Goal: Task Accomplishment & Management: Use online tool/utility

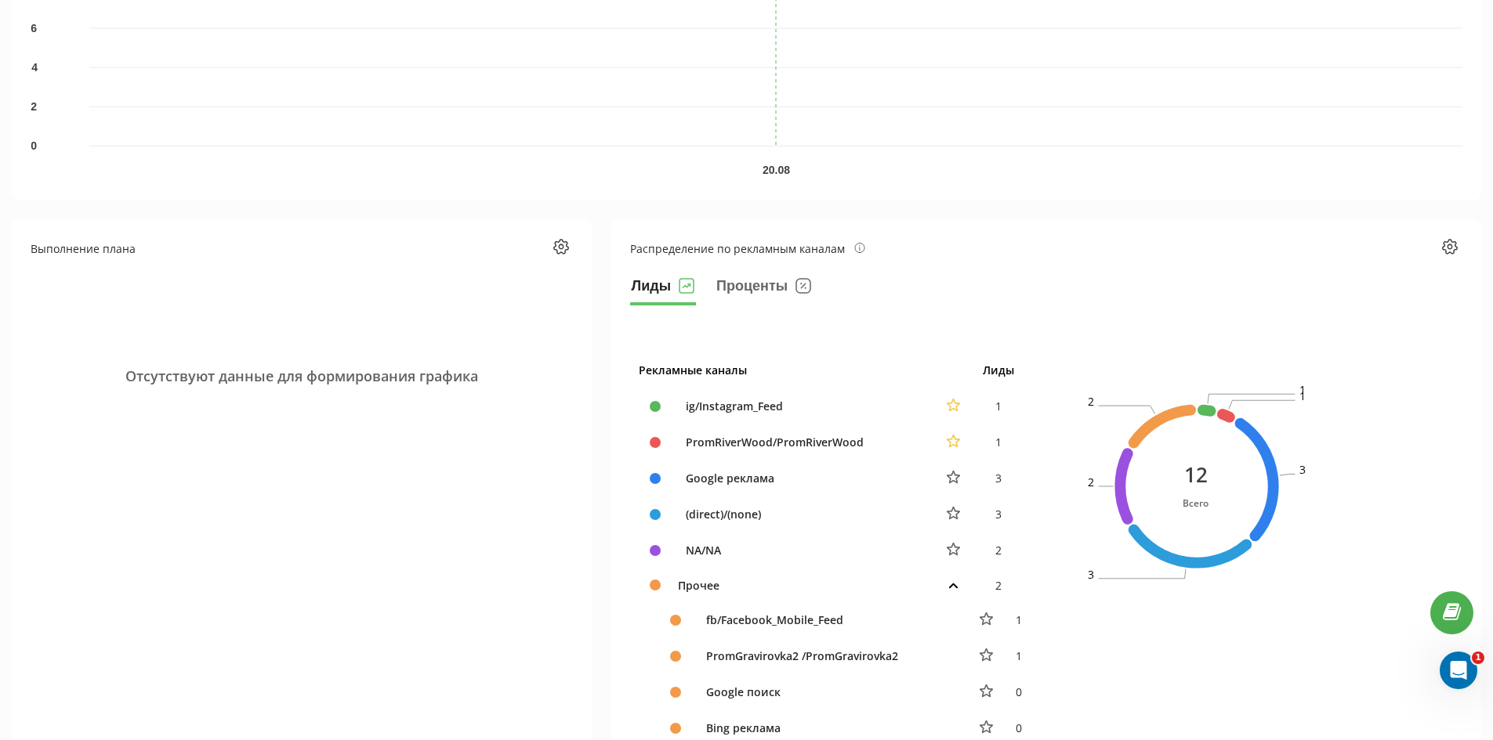
scroll to position [78, 0]
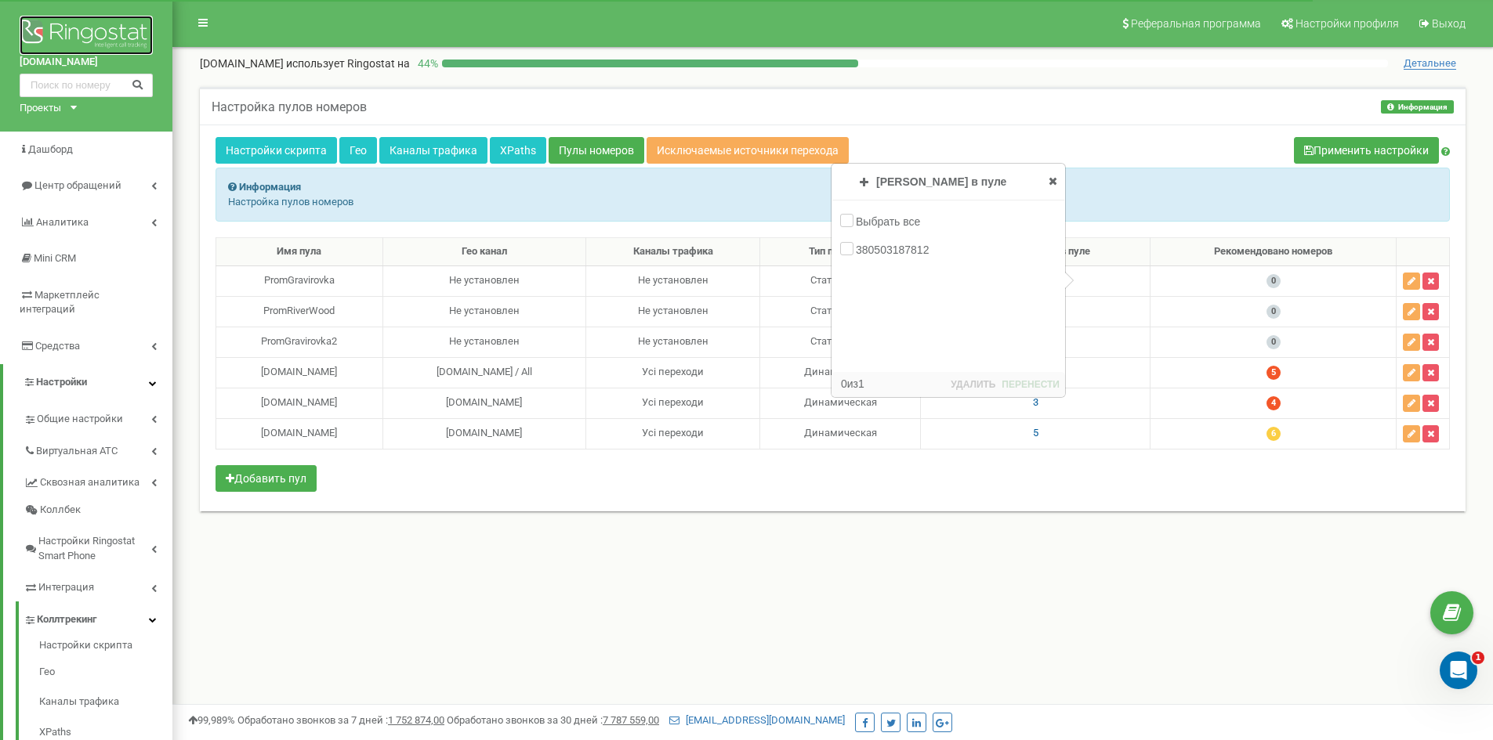
click at [96, 35] on img at bounding box center [86, 35] width 133 height 39
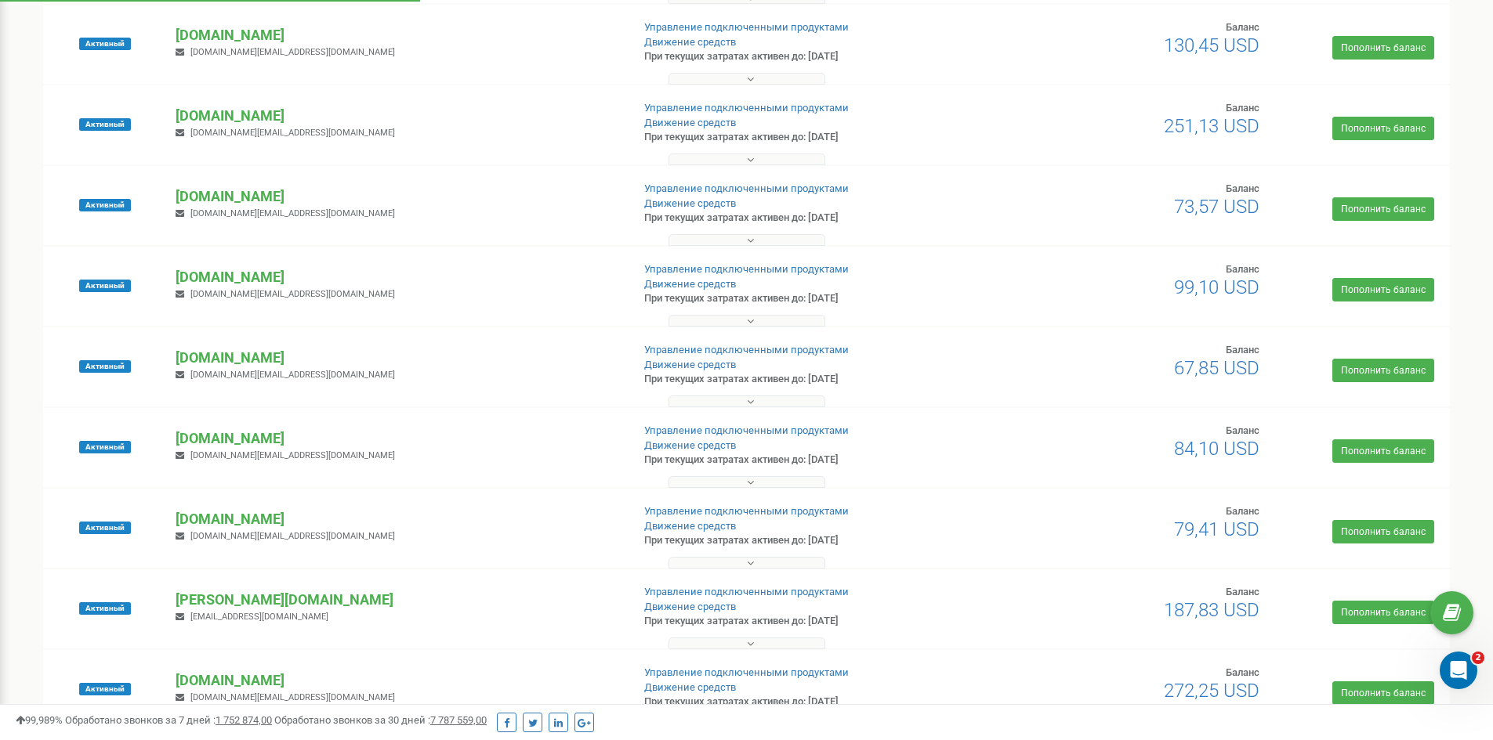
scroll to position [627, 0]
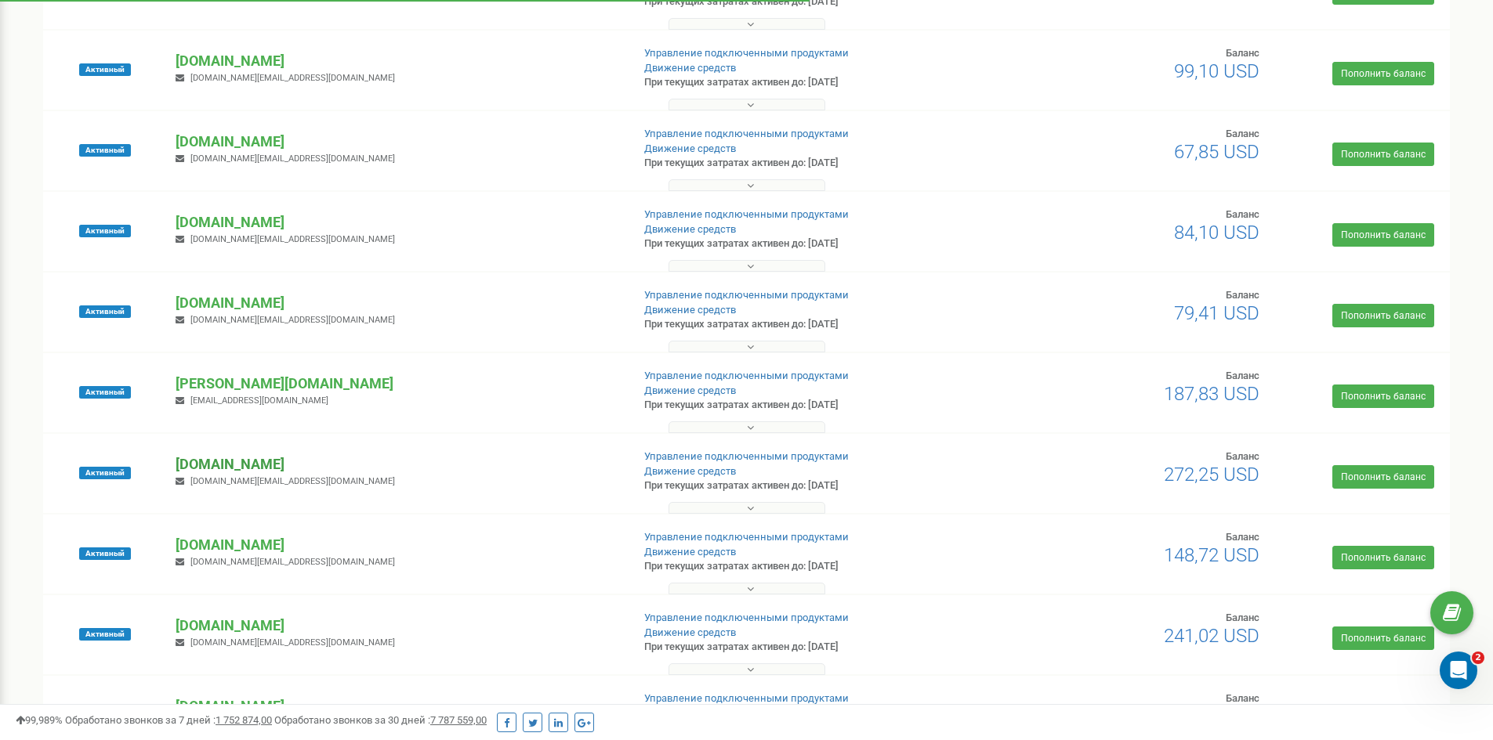
click at [234, 464] on p "[DOMAIN_NAME]" at bounding box center [397, 464] width 443 height 20
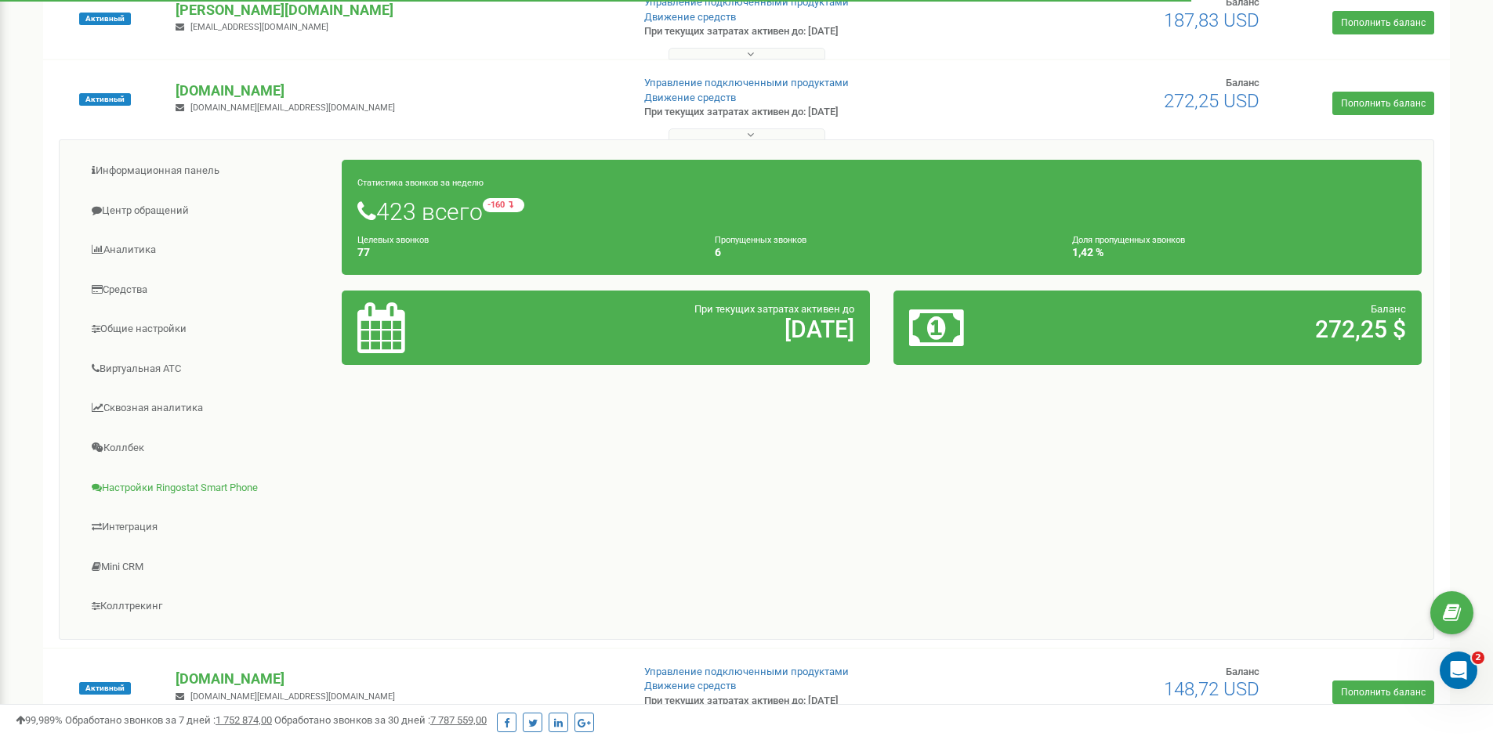
scroll to position [1019, 0]
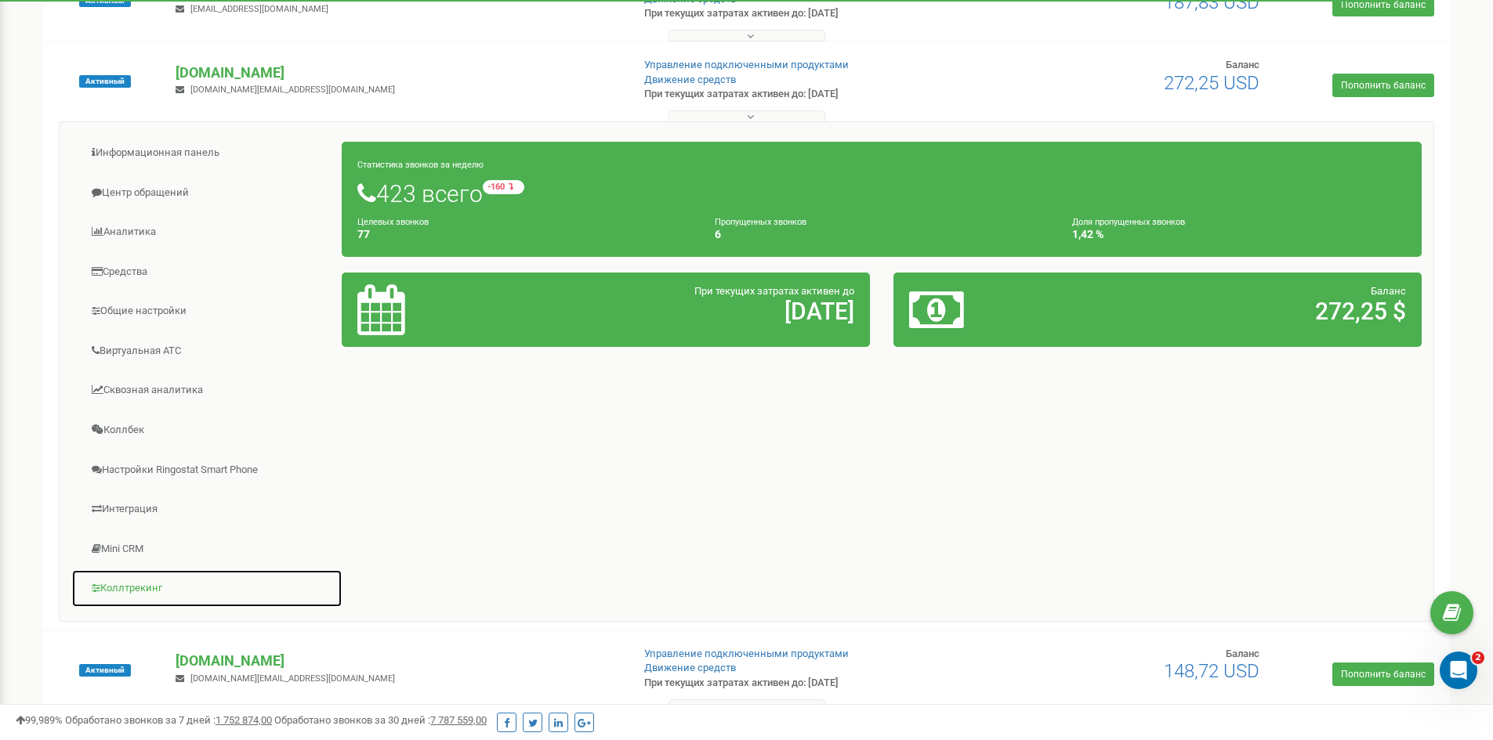
click at [136, 584] on link "Коллтрекинг" at bounding box center [206, 589] width 271 height 38
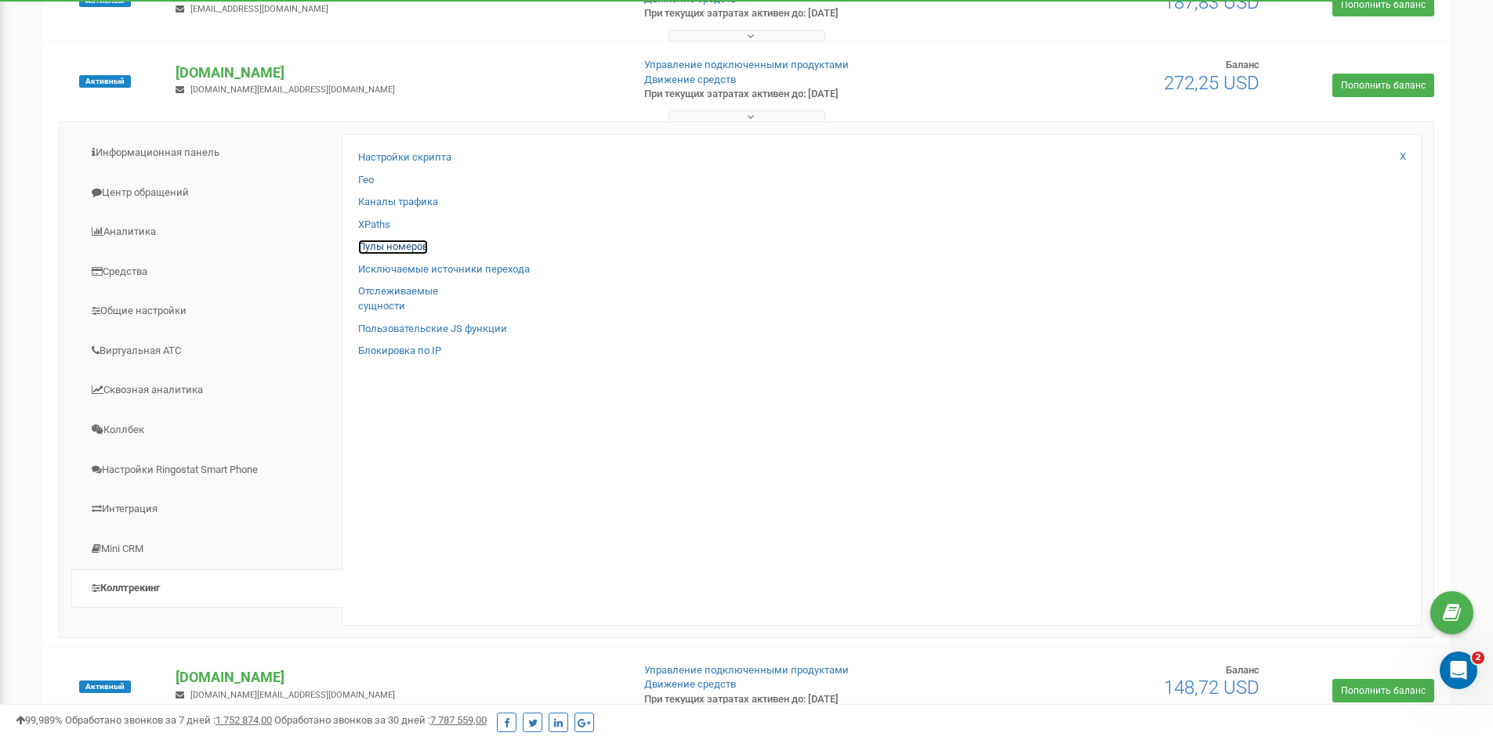
click at [399, 247] on link "Пулы номеров" at bounding box center [393, 247] width 70 height 15
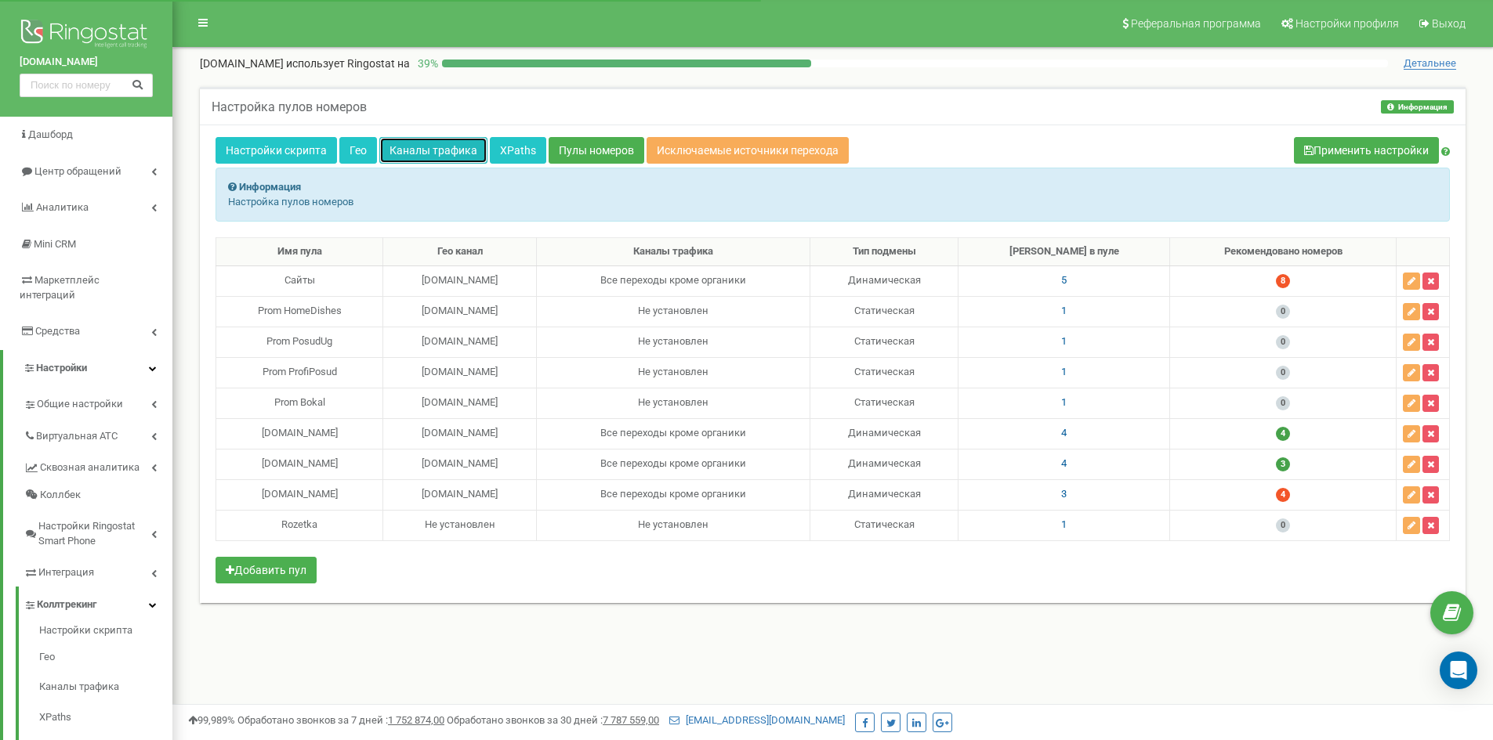
click at [442, 147] on link "Каналы трафика" at bounding box center [433, 150] width 108 height 27
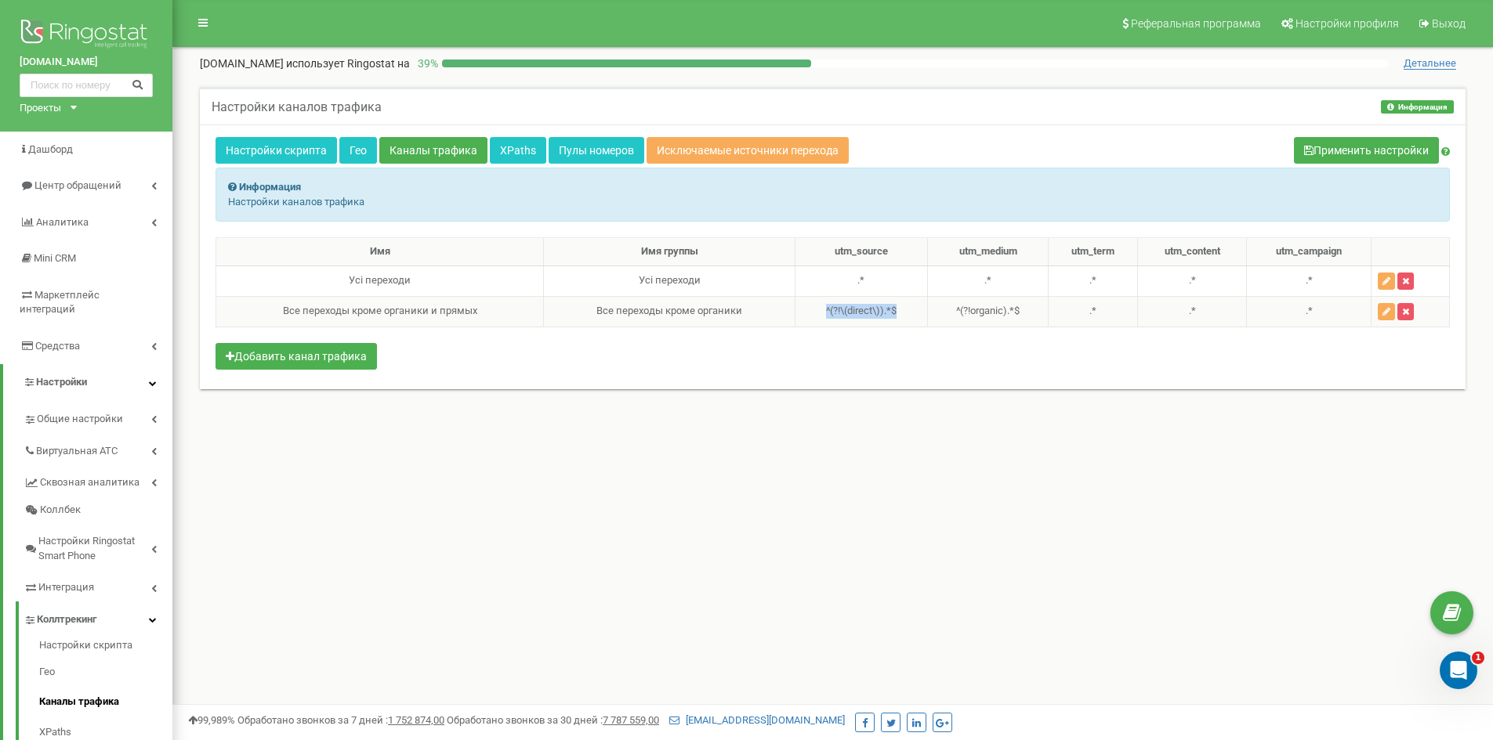
drag, startPoint x: 890, startPoint y: 309, endPoint x: 816, endPoint y: 309, distance: 74.4
click at [816, 309] on td "^(?!\(direct\)).*$" at bounding box center [860, 311] width 132 height 31
copy td "^(?!\(direct\)).*$"
click at [853, 281] on td ".*" at bounding box center [860, 281] width 132 height 31
click at [196, 237] on div "Настройки каналов трафика Информация Информация Настройки каналов трафика Настр…" at bounding box center [832, 248] width 1289 height 322
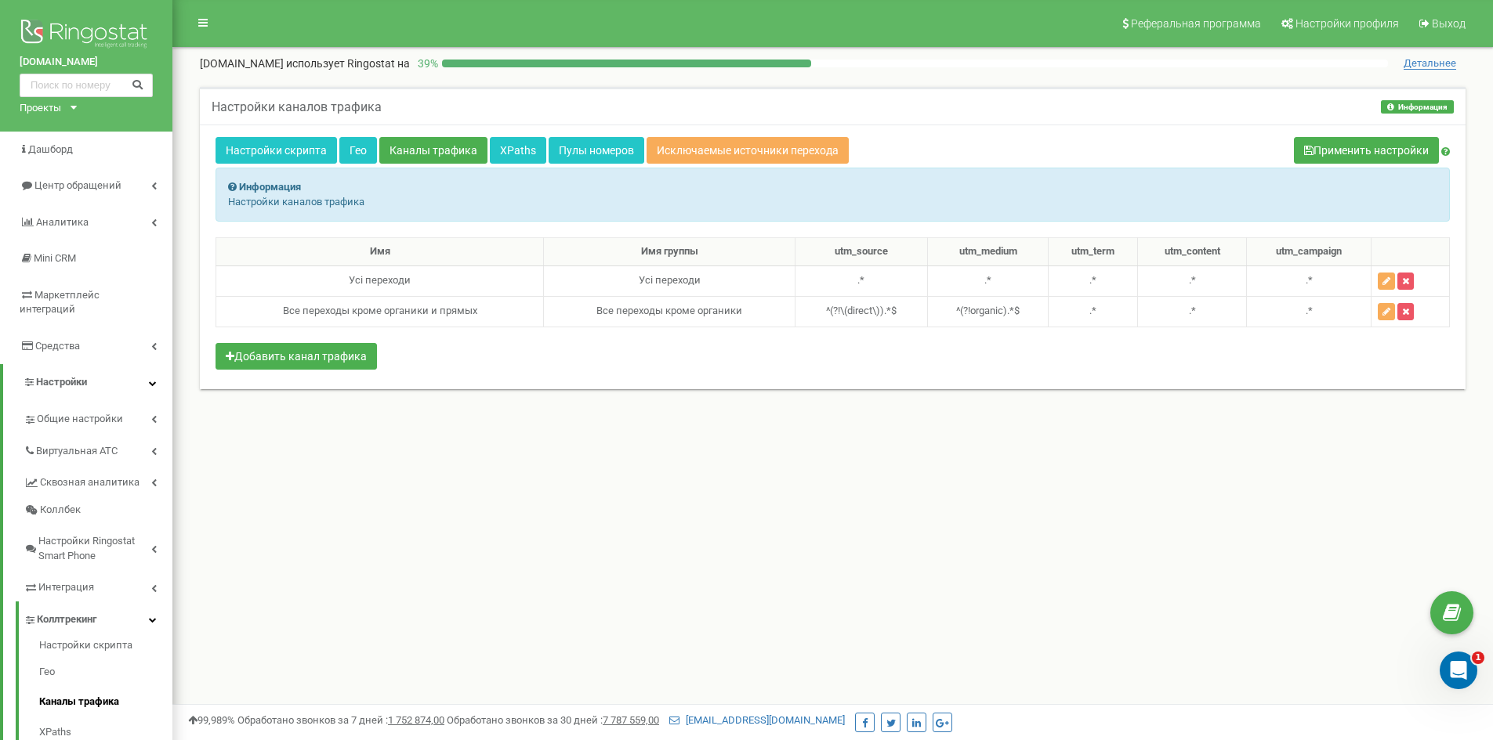
click at [291, 431] on div "Настройки каналов трафика Информация Информация Настройки каналов трафика Настр…" at bounding box center [832, 255] width 1297 height 369
click at [993, 103] on div "Настройки каналов трафика Информация Информация Настройки каналов трафика" at bounding box center [832, 106] width 1265 height 38
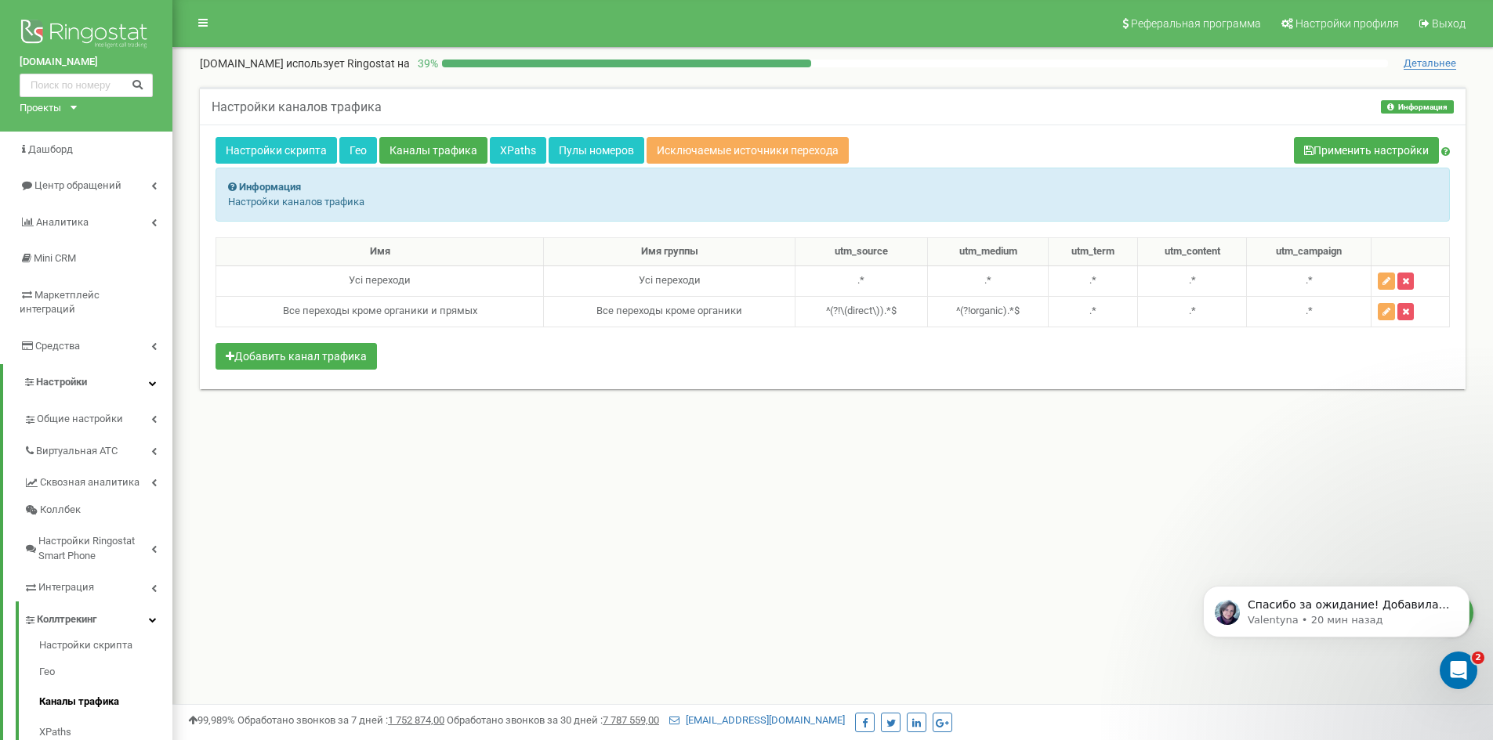
click at [885, 93] on div "Настройки каналов трафика Информация Информация Настройки каналов трафика" at bounding box center [832, 106] width 1265 height 38
click at [841, 538] on div "Реферальная программа Настройки профиля Выход home-dishes.com.ua использует Rin…" at bounding box center [832, 470] width 1320 height 940
click at [968, 96] on div "Настройки каналов трафика Информация Информация Настройки каналов трафика" at bounding box center [832, 106] width 1265 height 38
click at [990, 94] on div "Настройки каналов трафика Информация Информация Настройки каналов трафика" at bounding box center [832, 106] width 1265 height 38
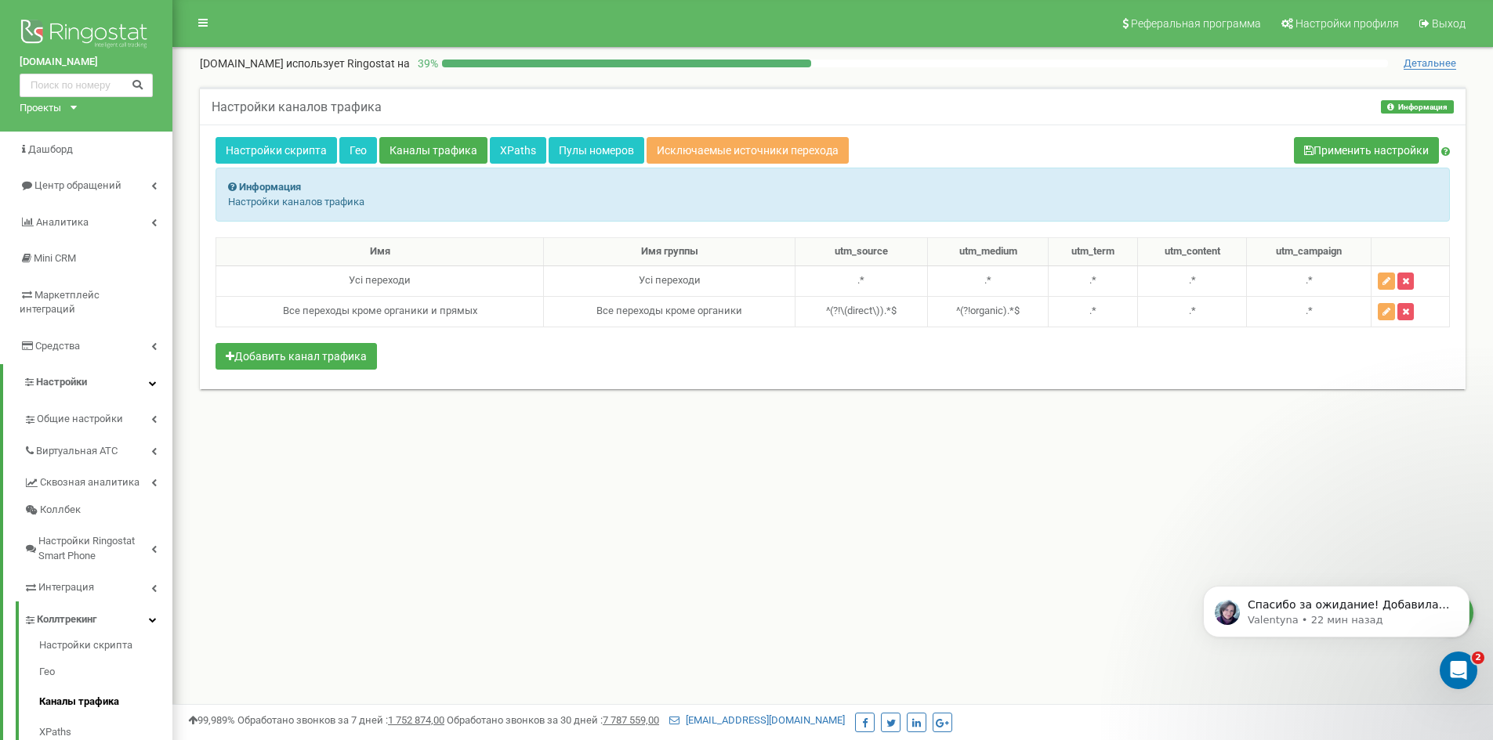
click at [988, 116] on div "Настройки каналов трафика Информация Информация Настройки каналов трафика" at bounding box center [832, 106] width 1265 height 38
